Goal: Information Seeking & Learning: Check status

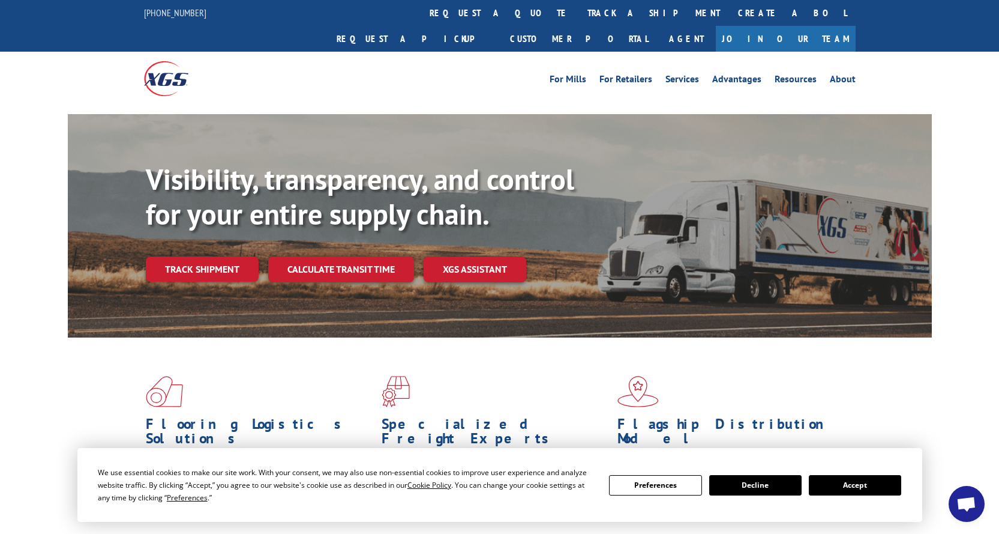
click at [854, 483] on button "Accept" at bounding box center [855, 485] width 92 height 20
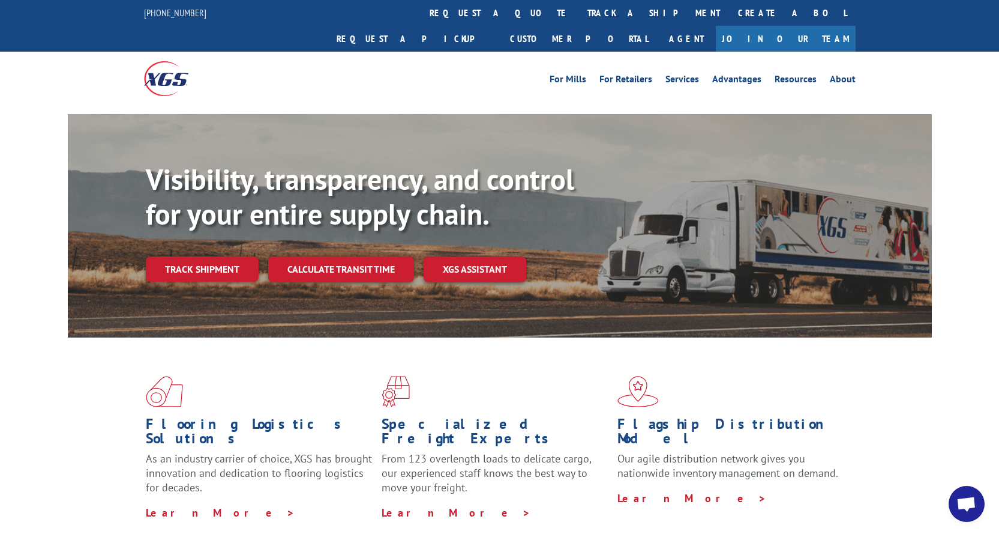
click at [190, 256] on link "Track shipment" at bounding box center [202, 268] width 113 height 25
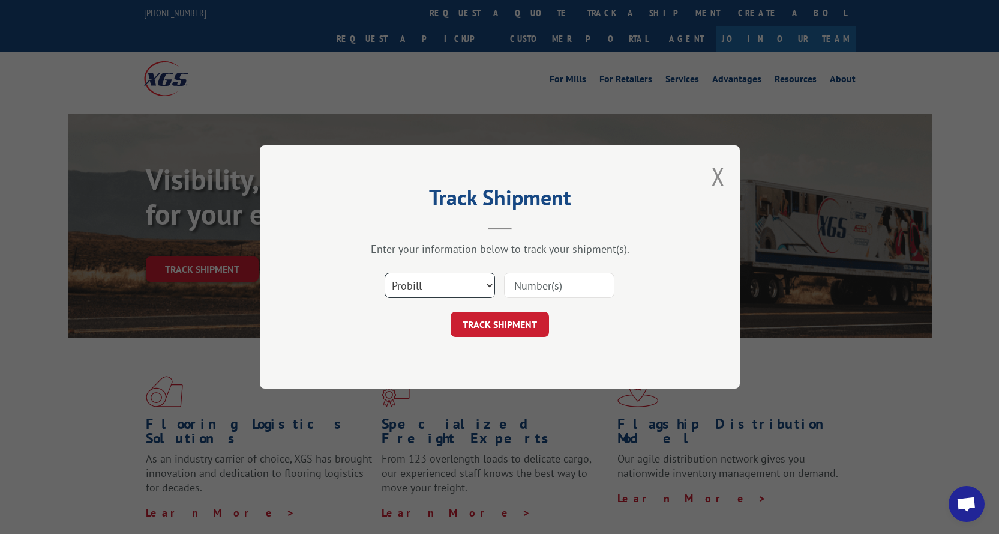
click at [483, 288] on select "Select category... Probill BOL PO" at bounding box center [440, 285] width 110 height 25
select select "bol"
click at [385, 273] on select "Select category... Probill BOL PO" at bounding box center [440, 285] width 110 height 25
click at [520, 285] on input at bounding box center [559, 285] width 110 height 25
paste input "3367479"
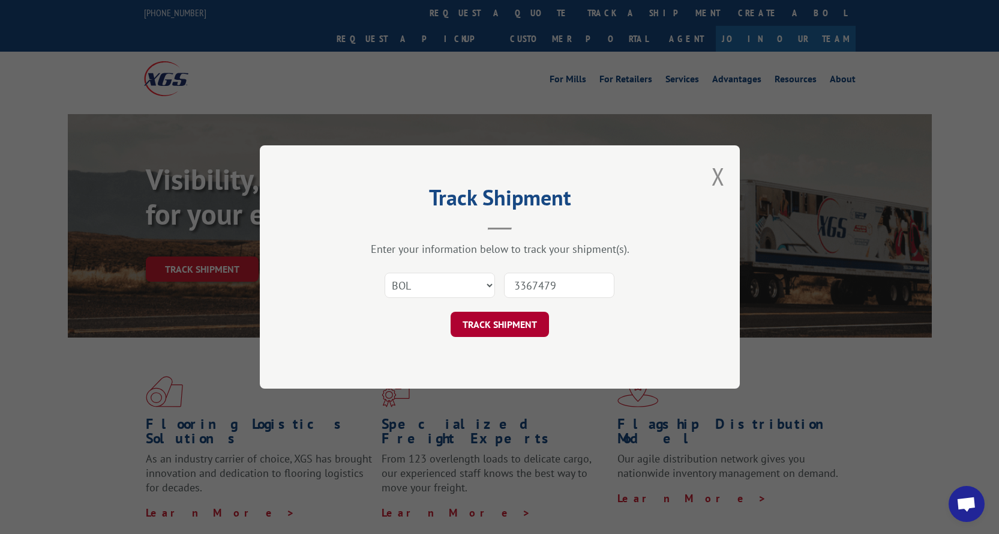
type input "3367479"
click at [522, 318] on button "TRACK SHIPMENT" at bounding box center [500, 324] width 98 height 25
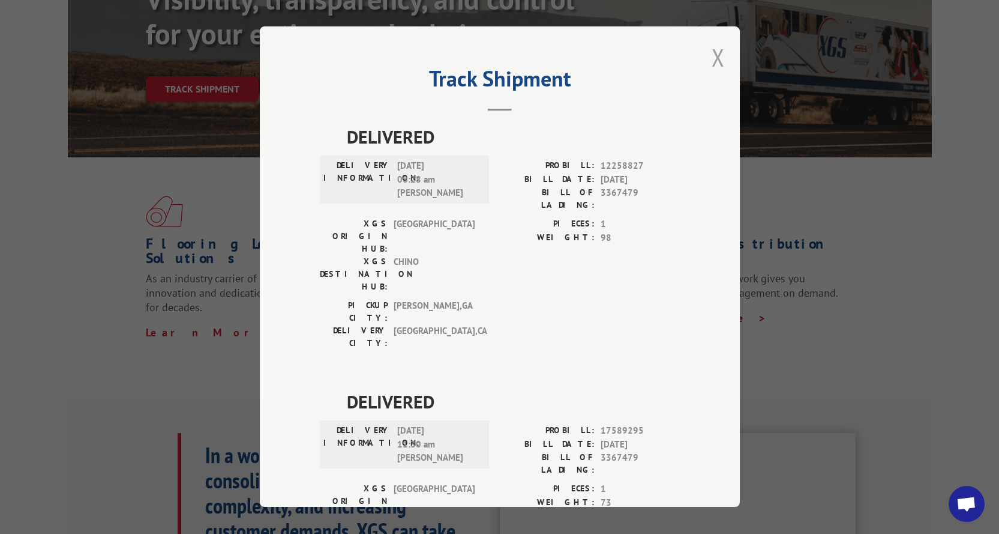
click at [714, 56] on button "Close modal" at bounding box center [718, 57] width 13 height 32
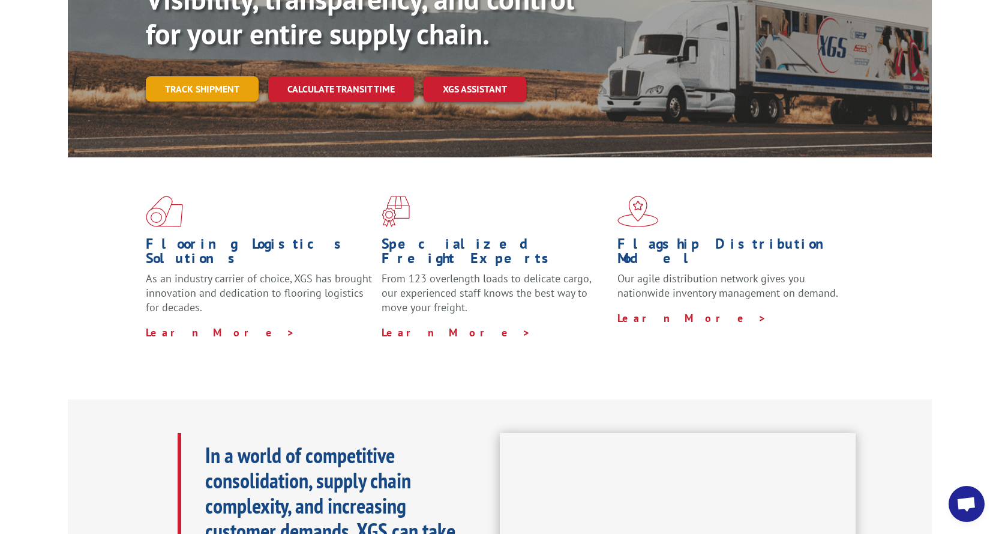
click at [185, 76] on link "Track shipment" at bounding box center [202, 88] width 113 height 25
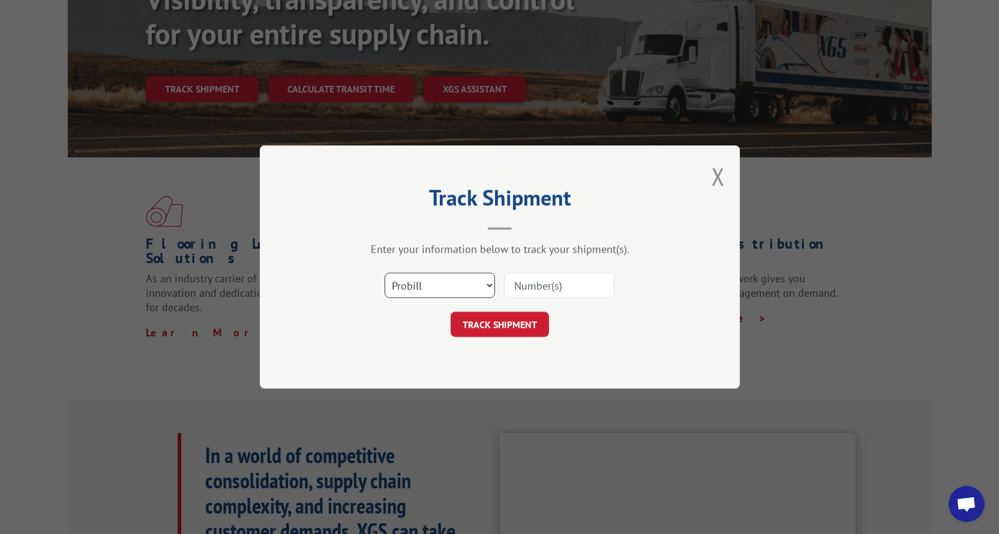
click at [424, 283] on select "Select category... Probill BOL PO" at bounding box center [440, 285] width 110 height 25
select select "bol"
click at [385, 273] on select "Select category... Probill BOL PO" at bounding box center [440, 285] width 110 height 25
click at [568, 291] on input at bounding box center [559, 285] width 110 height 25
paste input "54392359"
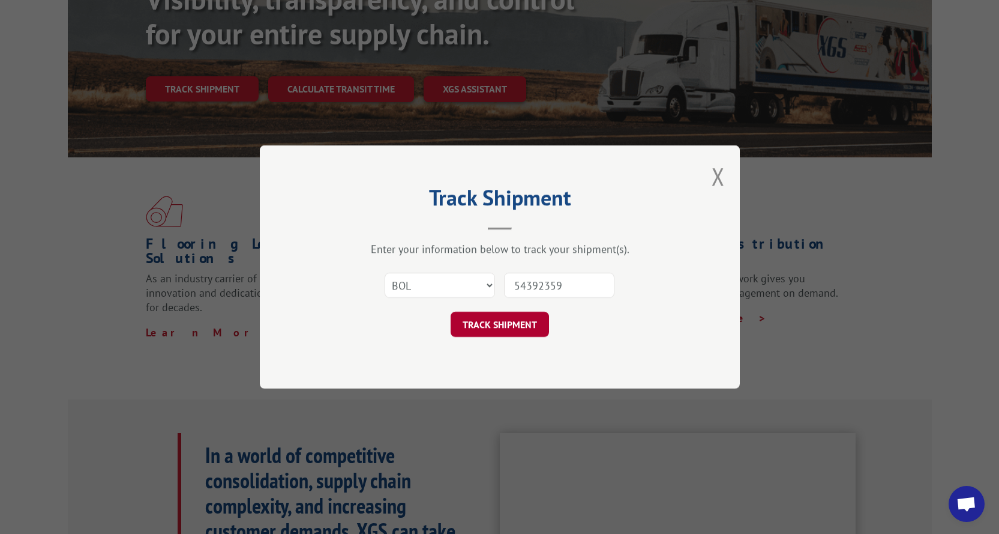
type input "54392359"
click at [511, 323] on button "TRACK SHIPMENT" at bounding box center [500, 324] width 98 height 25
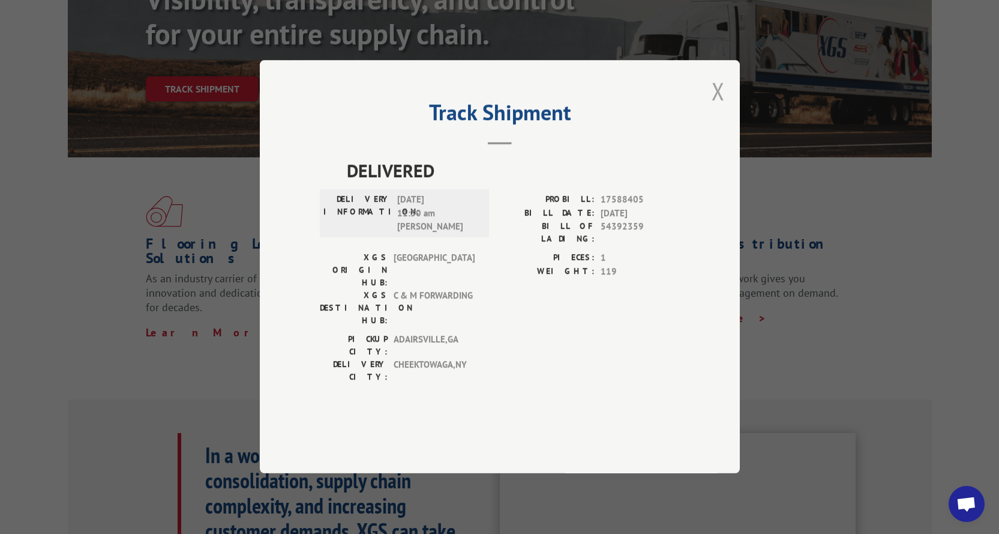
click at [716, 107] on button "Close modal" at bounding box center [718, 91] width 13 height 32
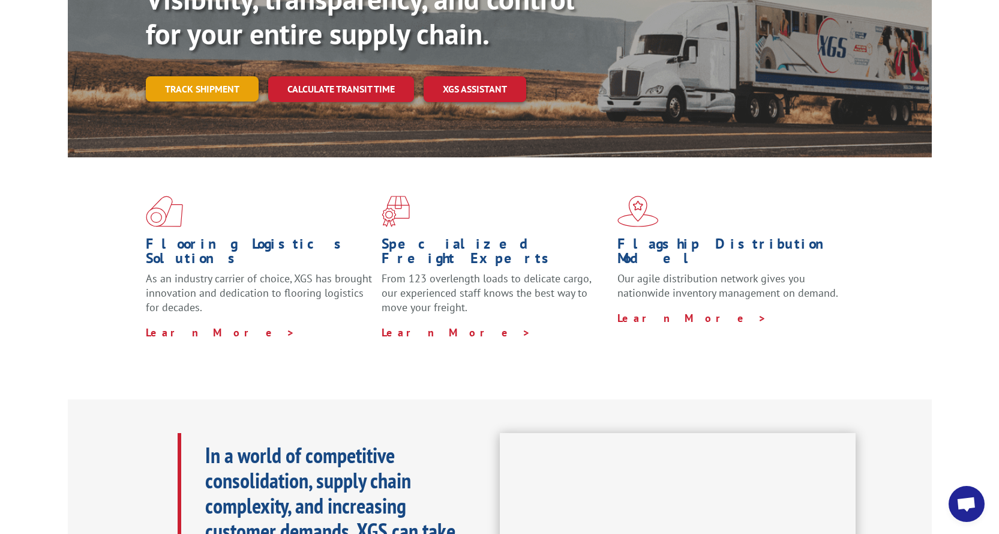
click at [178, 76] on link "Track shipment" at bounding box center [202, 88] width 113 height 25
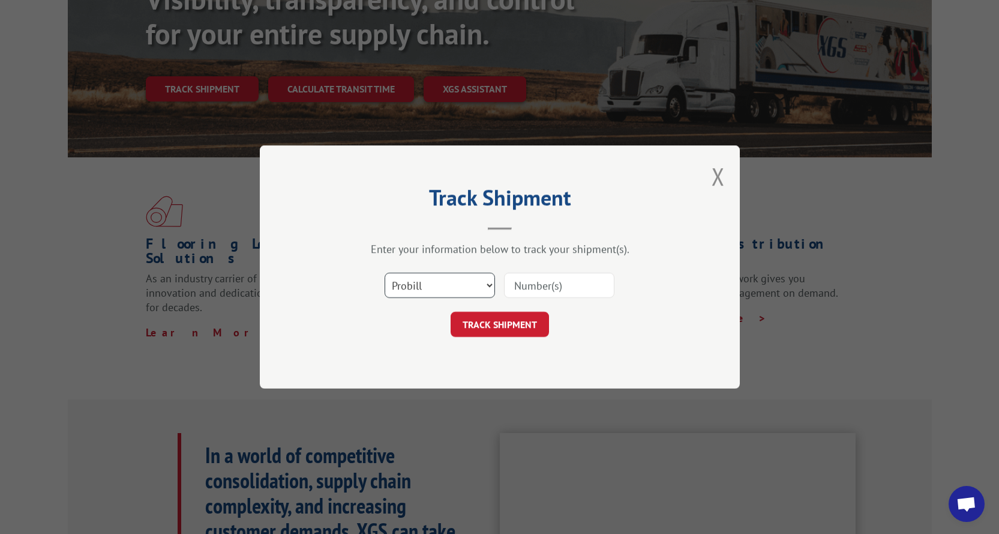
click at [441, 284] on select "Select category... Probill BOL PO" at bounding box center [440, 285] width 110 height 25
select select "bol"
click at [385, 273] on select "Select category... Probill BOL PO" at bounding box center [440, 285] width 110 height 25
click at [541, 284] on input at bounding box center [559, 285] width 110 height 25
paste input "6000921"
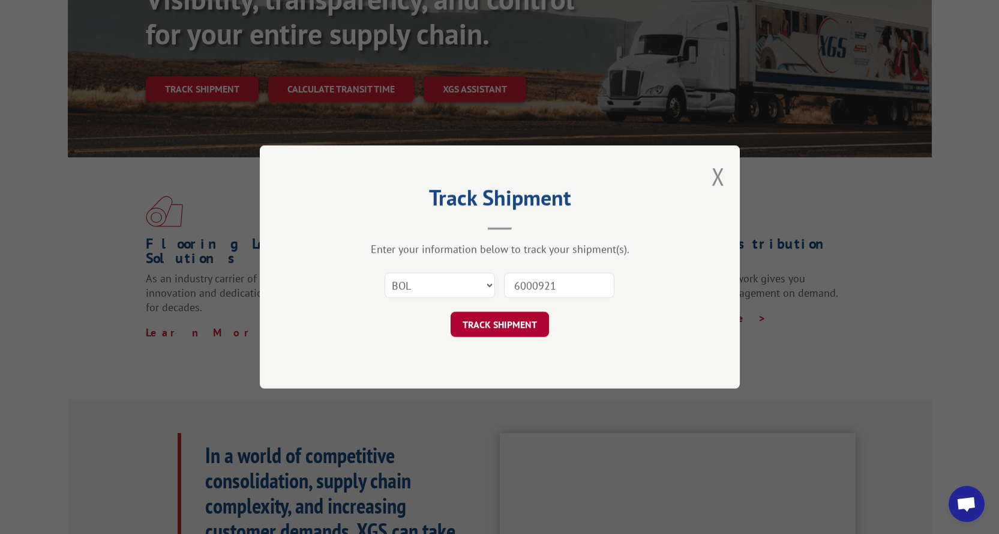
type input "6000921"
click at [515, 325] on button "TRACK SHIPMENT" at bounding box center [500, 324] width 98 height 25
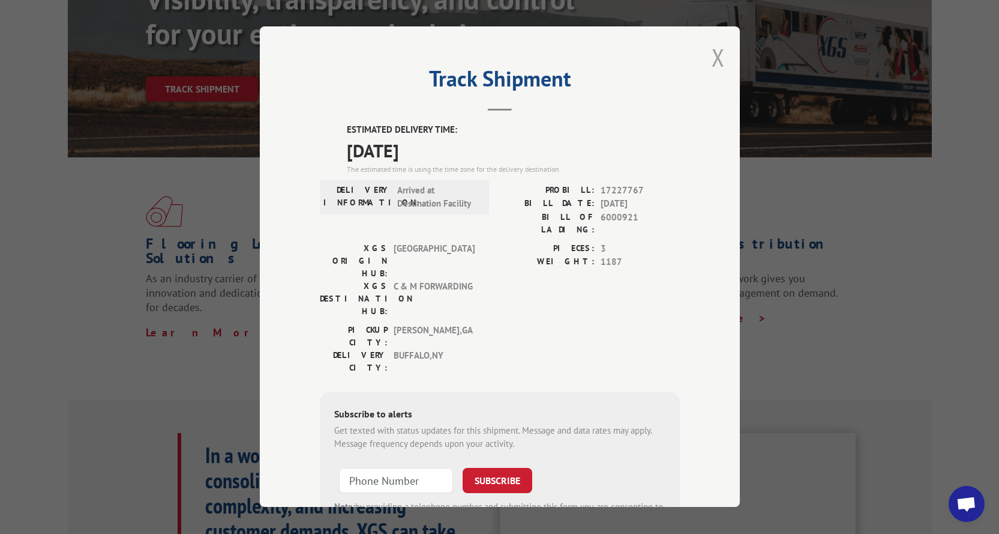
click at [712, 53] on button "Close modal" at bounding box center [718, 57] width 13 height 32
